Goal: Find specific page/section: Find specific page/section

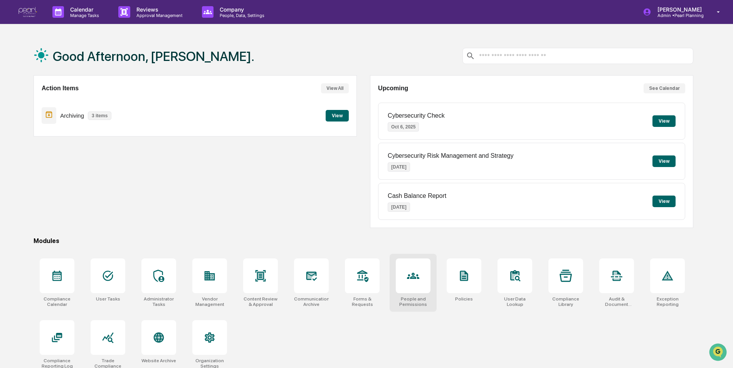
click at [420, 287] on div at bounding box center [413, 275] width 35 height 35
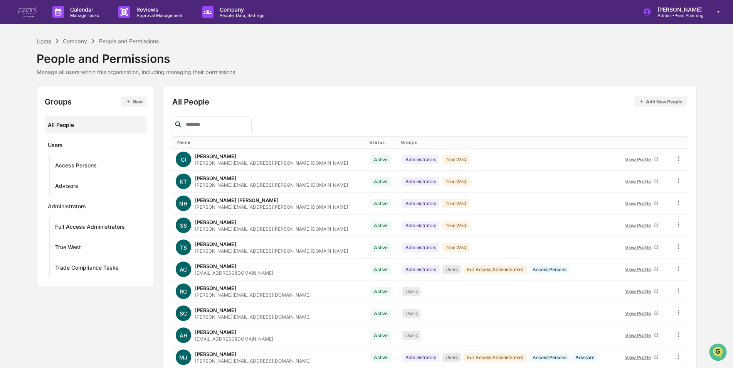
click at [49, 44] on div "Home" at bounding box center [44, 41] width 15 height 7
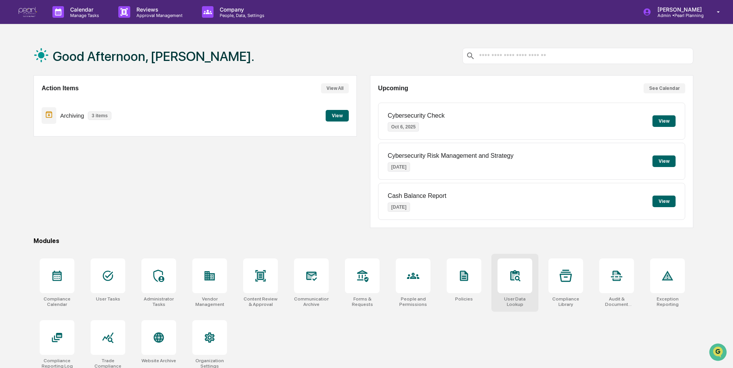
click at [512, 298] on div "User Data Lookup" at bounding box center [515, 301] width 35 height 11
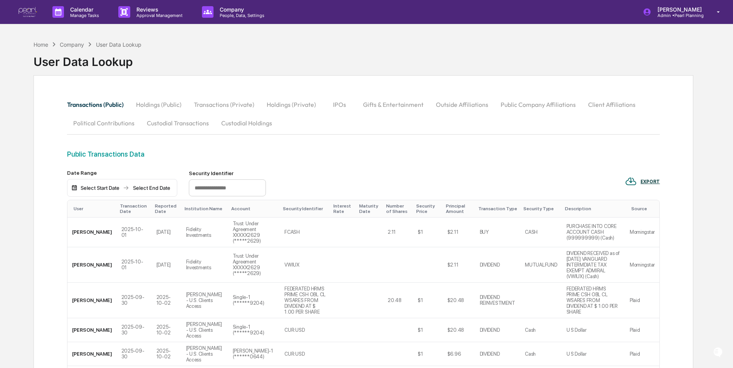
click at [184, 123] on button "Custodial Transactions" at bounding box center [178, 123] width 74 height 19
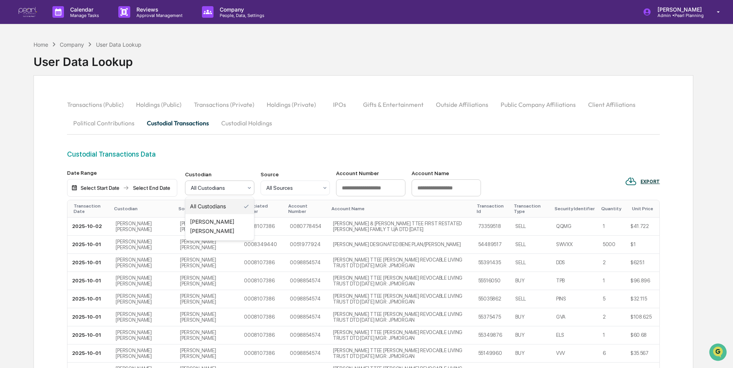
click at [225, 190] on div at bounding box center [217, 188] width 52 height 8
